Goal: Find specific page/section: Find specific page/section

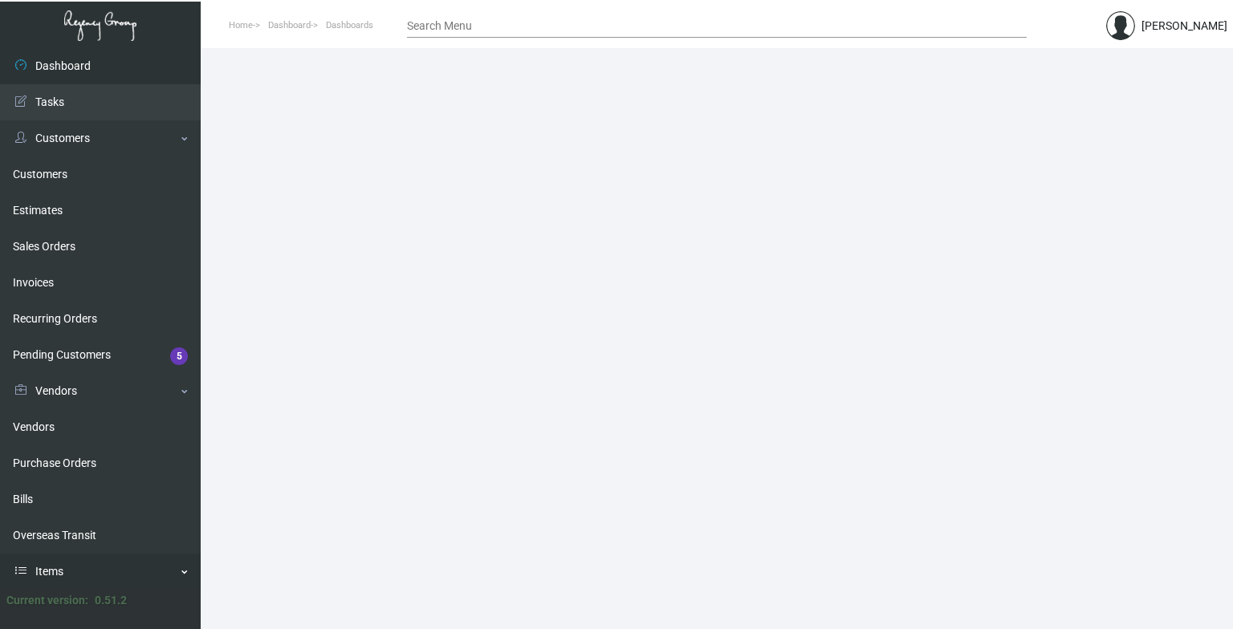
click at [64, 508] on link "Items" at bounding box center [100, 572] width 201 height 36
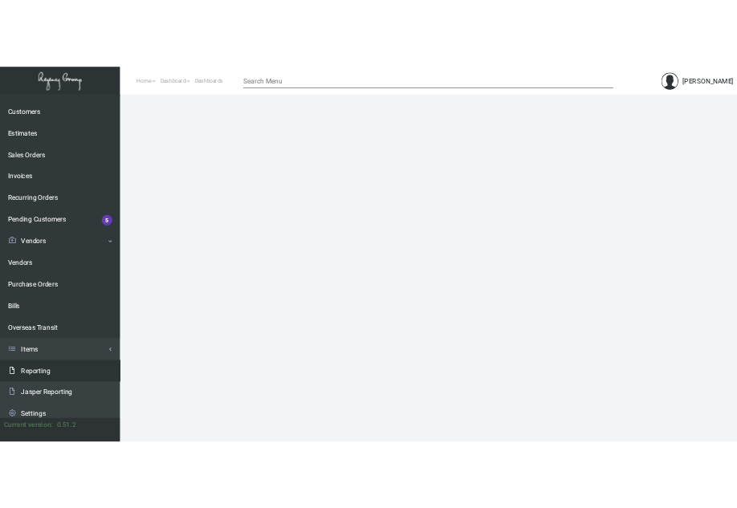
scroll to position [109, 0]
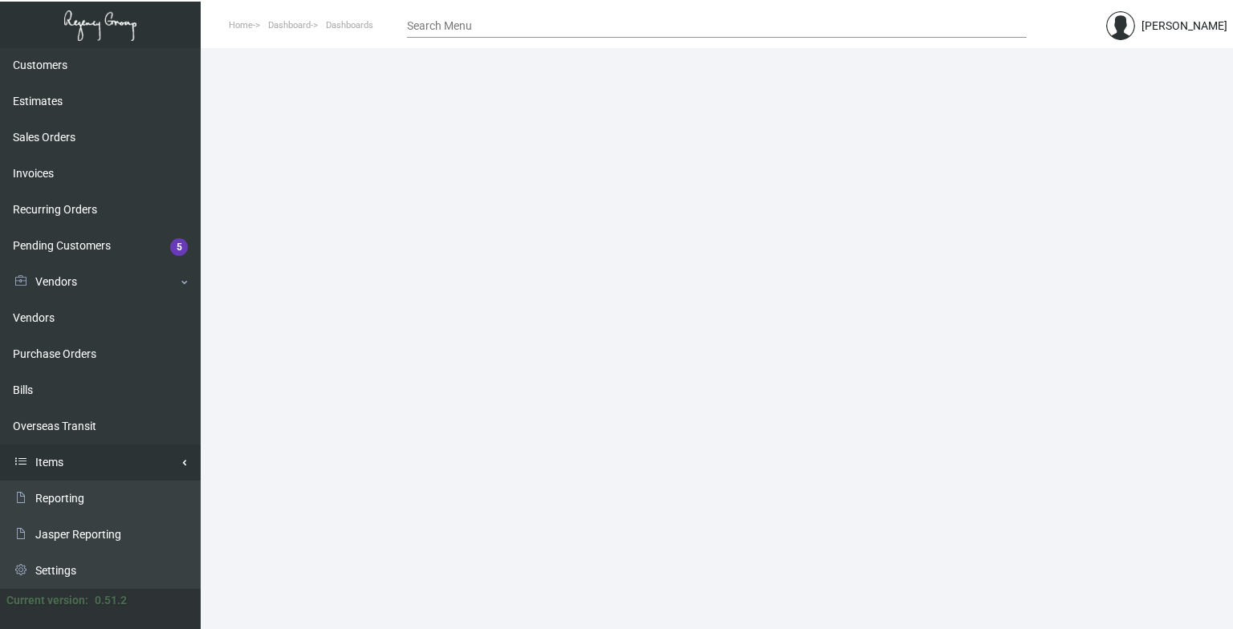
click at [106, 465] on link "Items" at bounding box center [100, 463] width 201 height 36
click at [87, 501] on link "Items" at bounding box center [100, 499] width 201 height 36
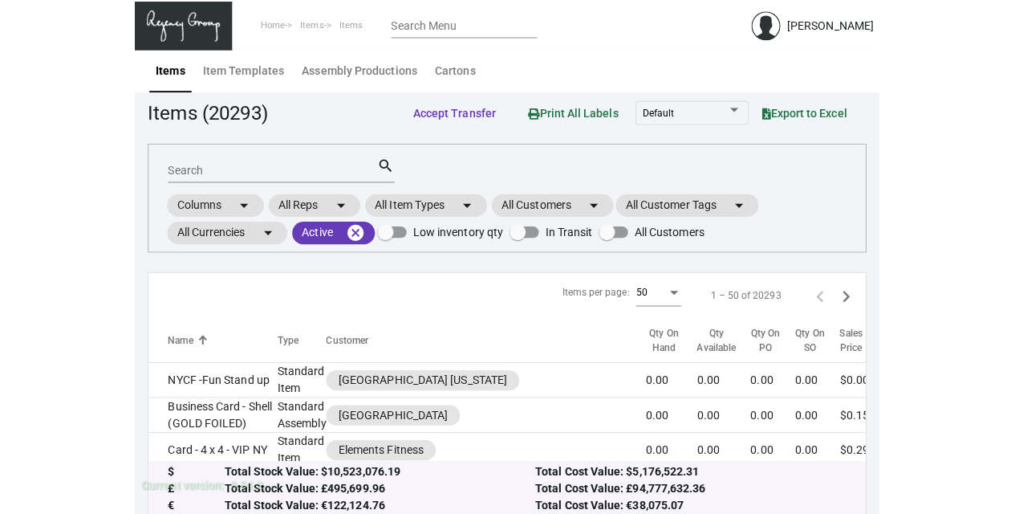
scroll to position [109, 0]
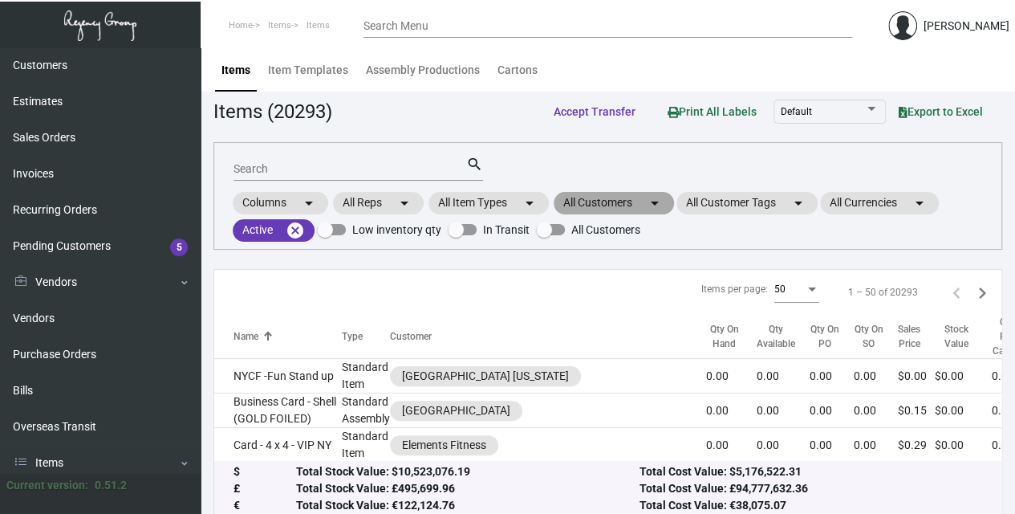
click at [610, 210] on mat-chip "All Customers arrow_drop_down" at bounding box center [614, 203] width 120 height 22
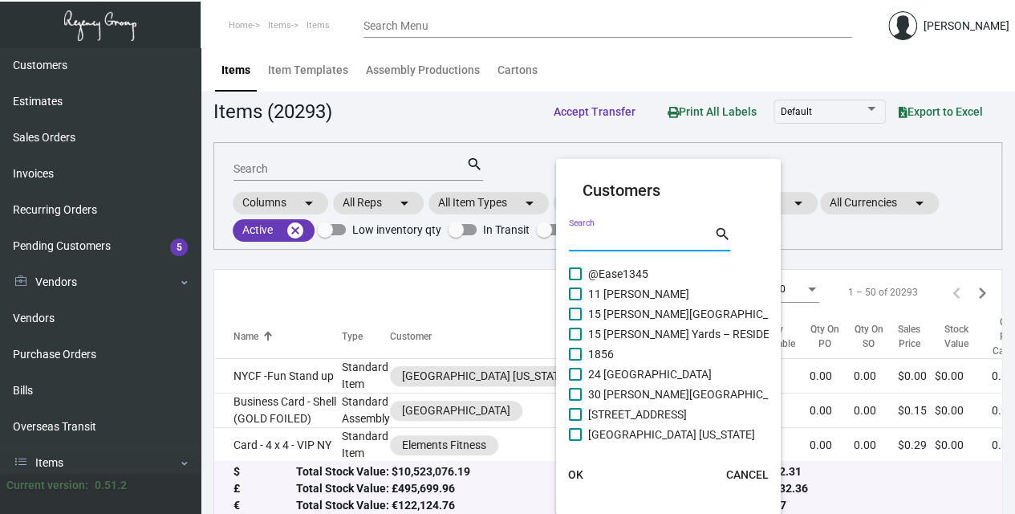
click at [600, 237] on input "Search" at bounding box center [641, 239] width 144 height 13
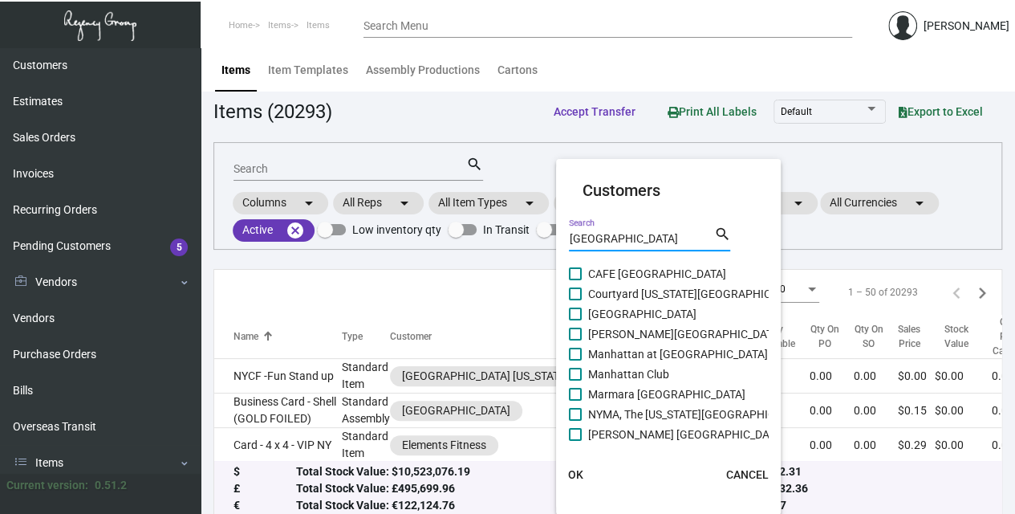
type input "[GEOGRAPHIC_DATA]"
click at [637, 360] on span "Manhattan at [GEOGRAPHIC_DATA]" at bounding box center [678, 353] width 180 height 19
click at [576, 360] on input "Manhattan at [GEOGRAPHIC_DATA]" at bounding box center [575, 360] width 1 height 1
checkbox input "true"
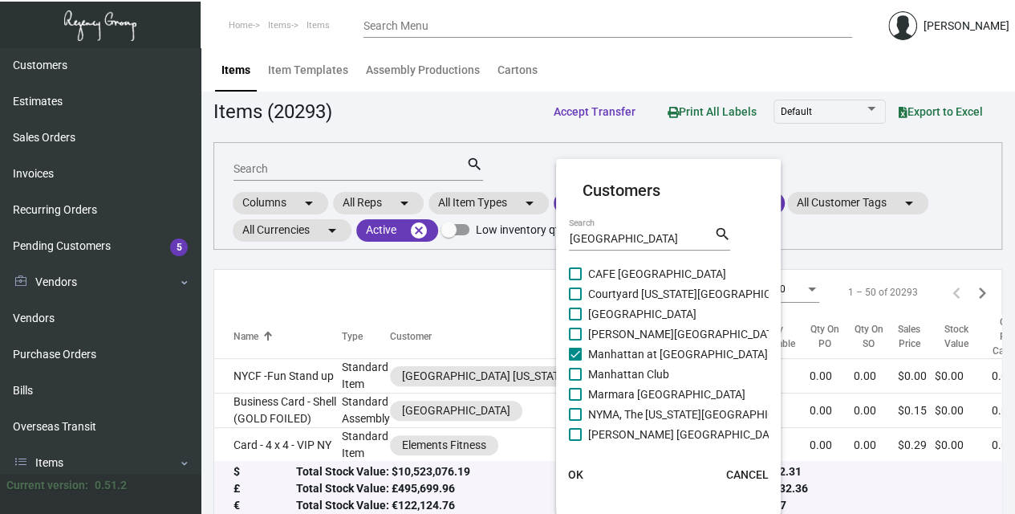
click at [570, 477] on span "OK" at bounding box center [575, 474] width 15 height 13
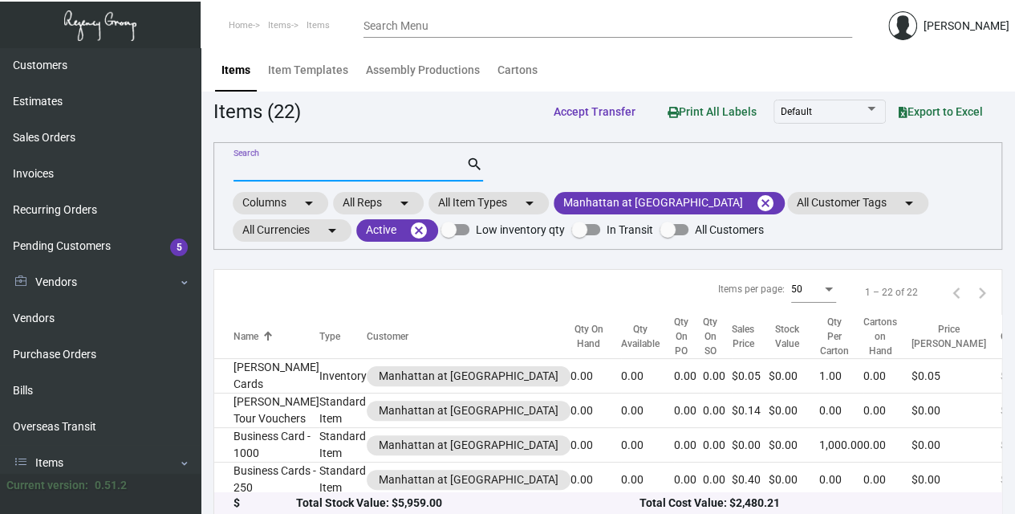
click at [384, 170] on input "Search" at bounding box center [350, 169] width 233 height 13
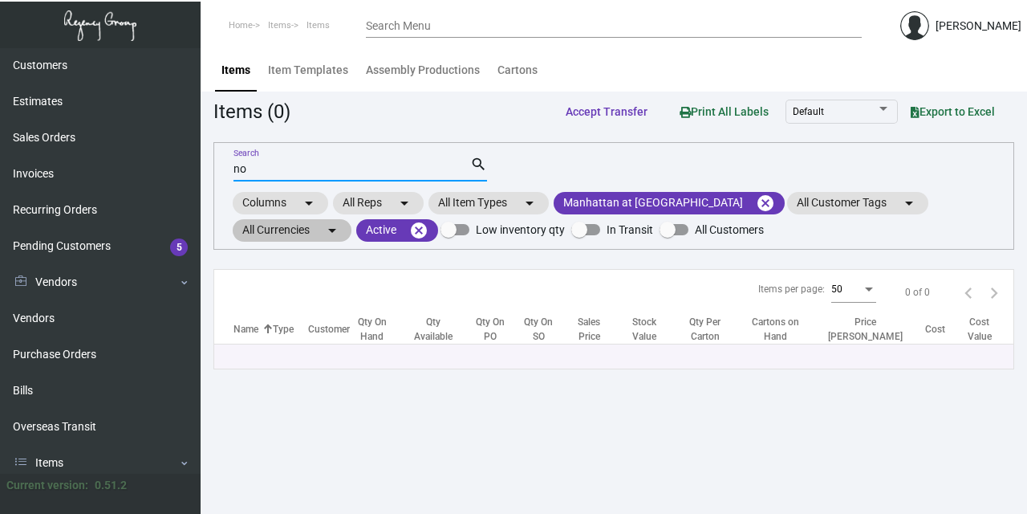
type input "n"
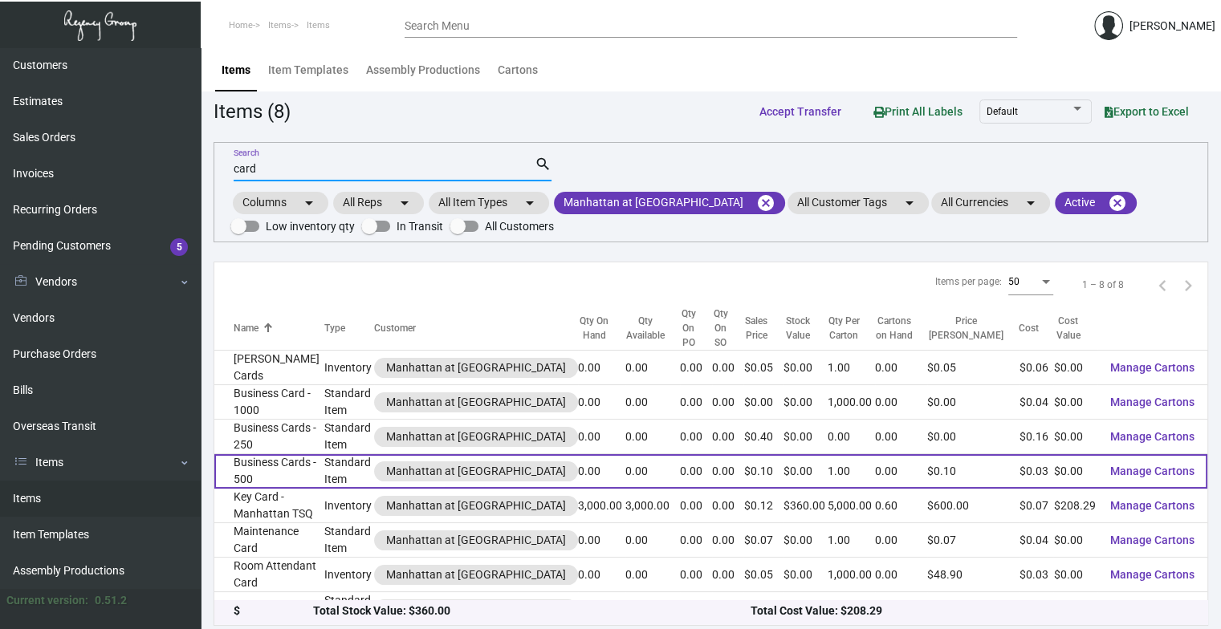
scroll to position [20, 0]
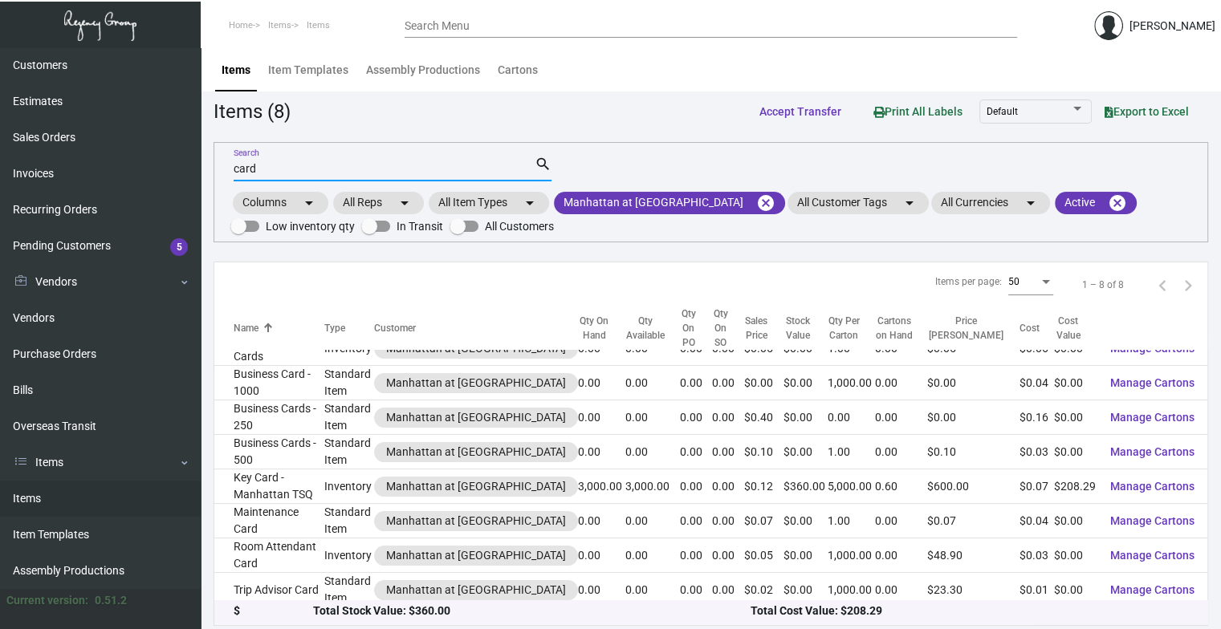
type input "card"
